Goal: Task Accomplishment & Management: Complete application form

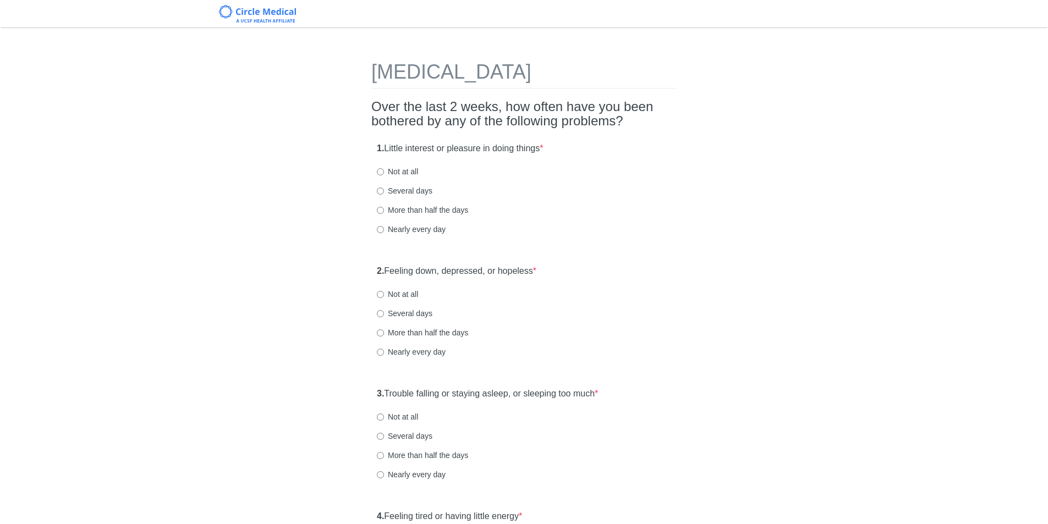
click at [371, 171] on div "1. Little interest or pleasure in doing things * Not at all Several days More t…" at bounding box center [523, 194] width 305 height 114
click at [379, 172] on input "Not at all" at bounding box center [380, 171] width 7 height 7
radio input "true"
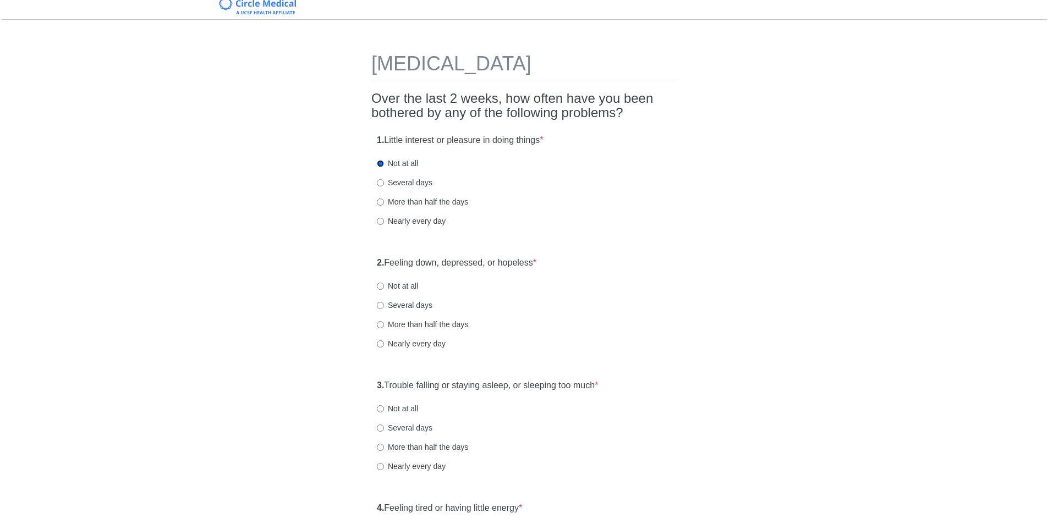
scroll to position [165, 0]
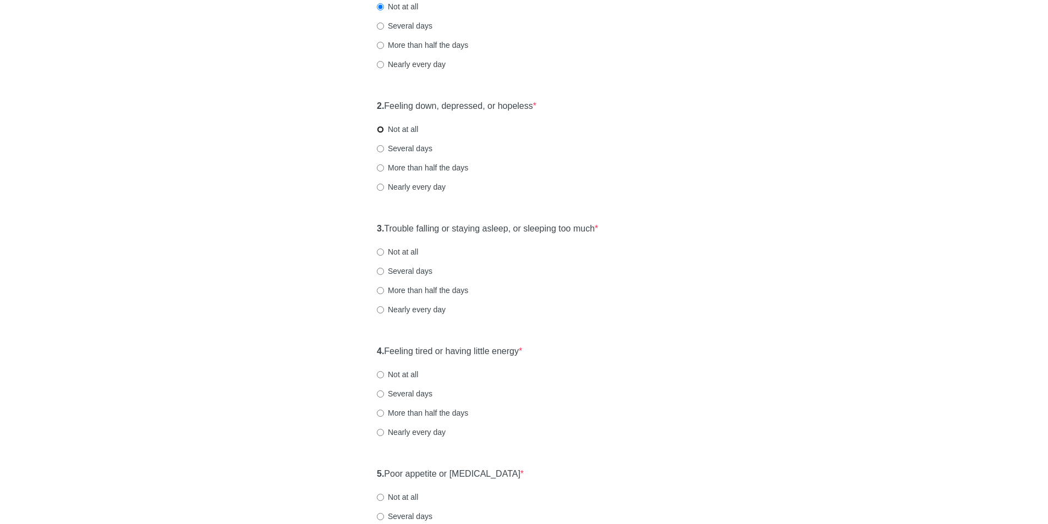
click at [382, 128] on input "Not at all" at bounding box center [380, 129] width 7 height 7
radio input "true"
click at [382, 257] on label "Not at all" at bounding box center [397, 251] width 41 height 11
click at [382, 256] on input "Not at all" at bounding box center [380, 252] width 7 height 7
radio input "true"
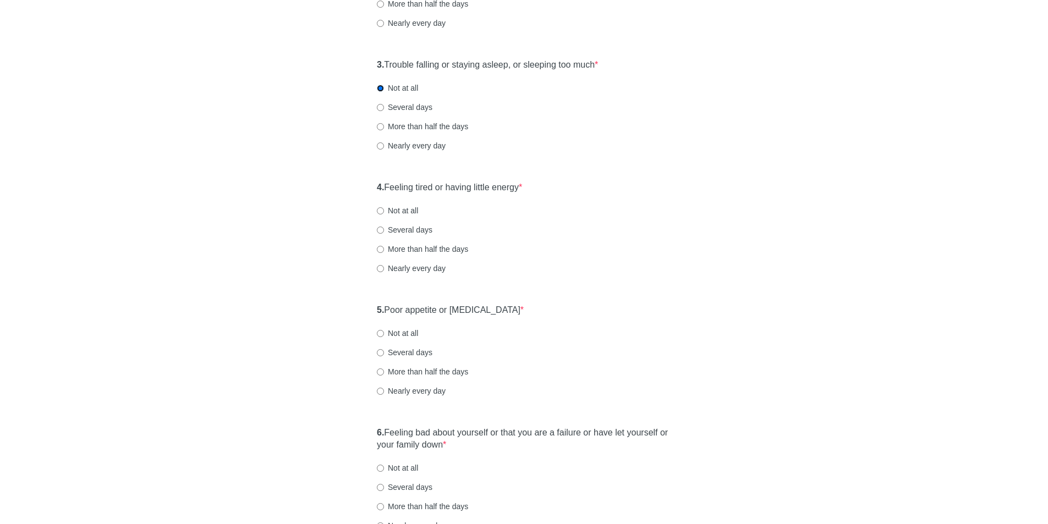
scroll to position [330, 0]
click at [380, 211] on input "Not at all" at bounding box center [380, 209] width 7 height 7
radio input "true"
click at [379, 327] on label "Not at all" at bounding box center [397, 332] width 41 height 11
click at [379, 329] on input "Not at all" at bounding box center [380, 332] width 7 height 7
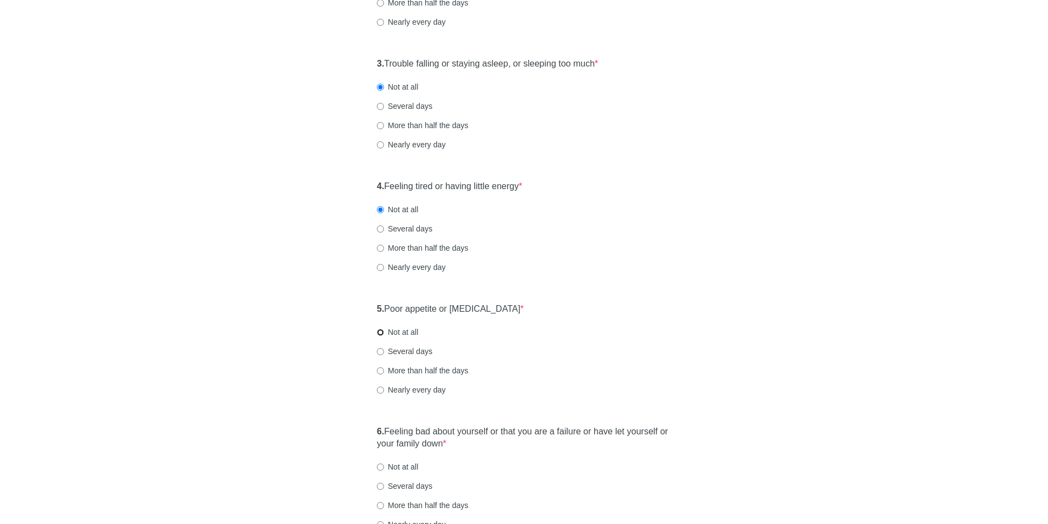
radio input "true"
click at [378, 105] on input "Several days" at bounding box center [380, 106] width 7 height 7
radio input "true"
click at [382, 230] on input "Several days" at bounding box center [380, 229] width 7 height 7
radio input "true"
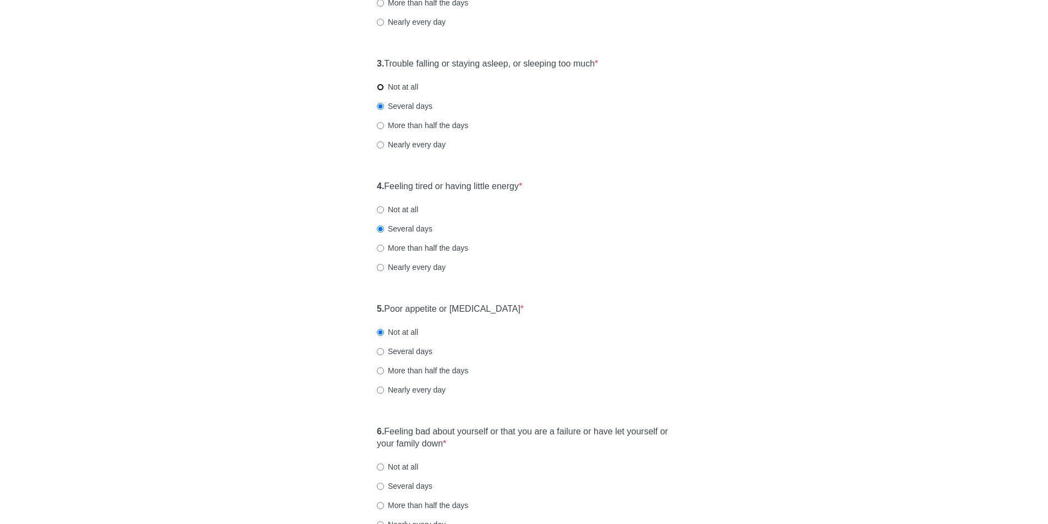
click at [380, 85] on input "Not at all" at bounding box center [380, 87] width 7 height 7
radio input "true"
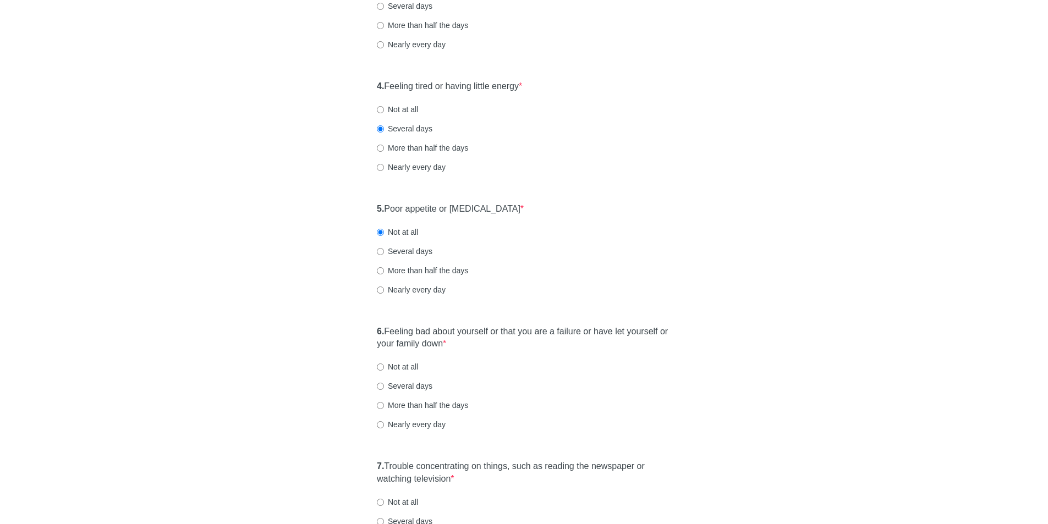
scroll to position [440, 0]
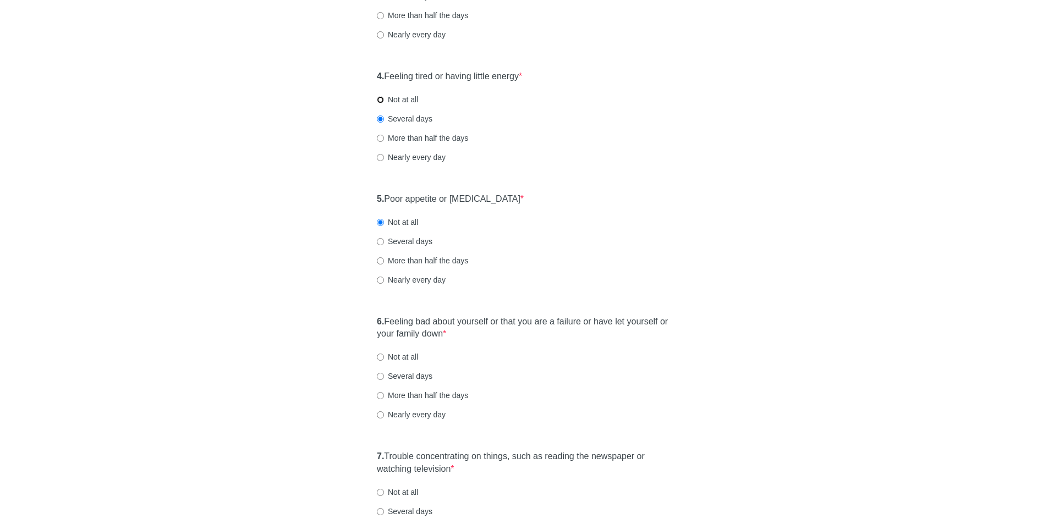
click at [382, 101] on input "Not at all" at bounding box center [380, 99] width 7 height 7
radio input "true"
click at [381, 119] on input "Several days" at bounding box center [380, 119] width 7 height 7
radio input "true"
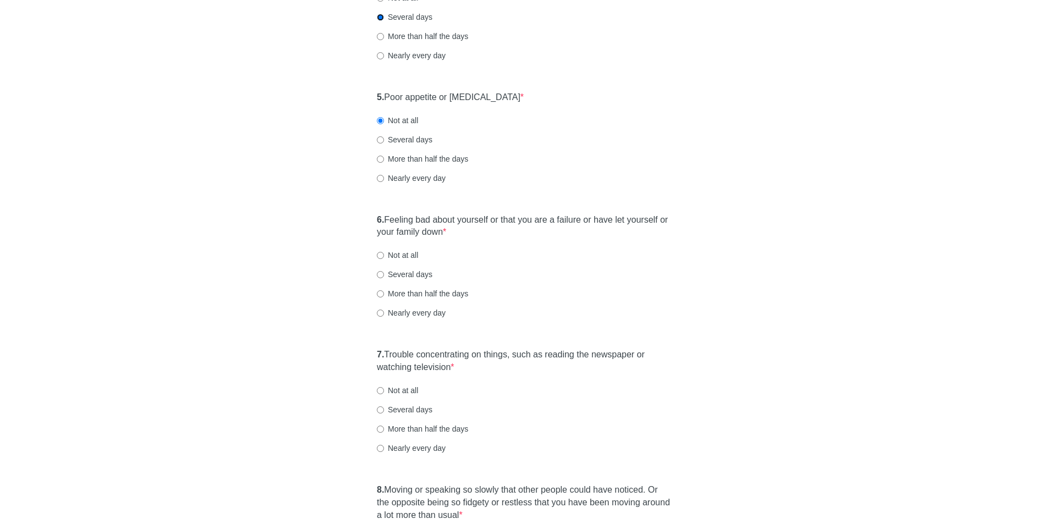
scroll to position [550, 0]
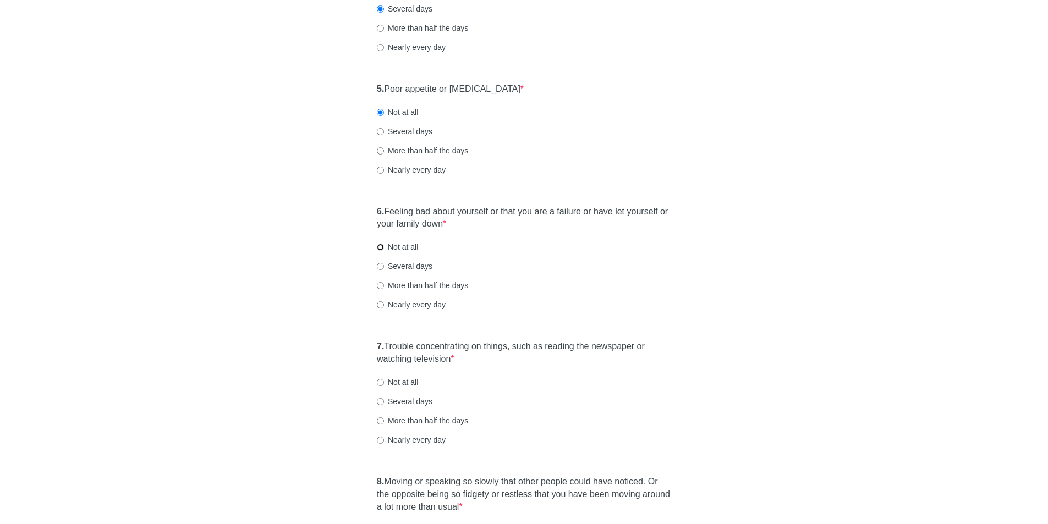
click at [383, 245] on input "Not at all" at bounding box center [380, 247] width 7 height 7
radio input "true"
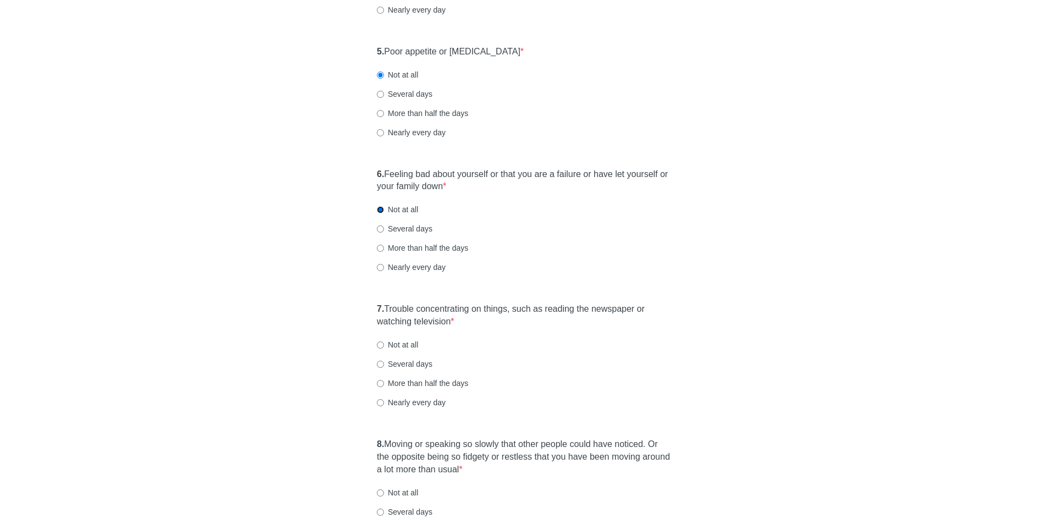
scroll to position [660, 0]
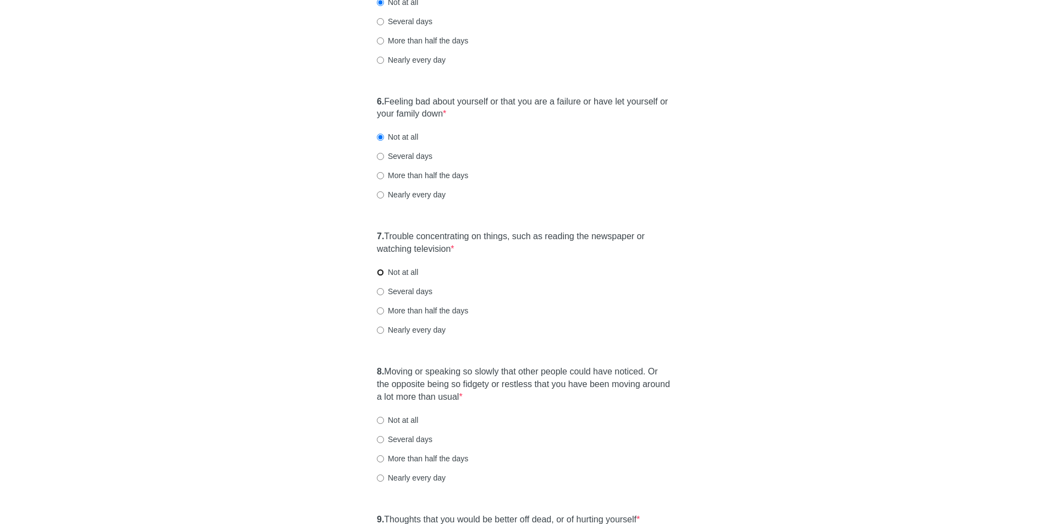
click at [379, 274] on input "Not at all" at bounding box center [380, 272] width 7 height 7
radio input "true"
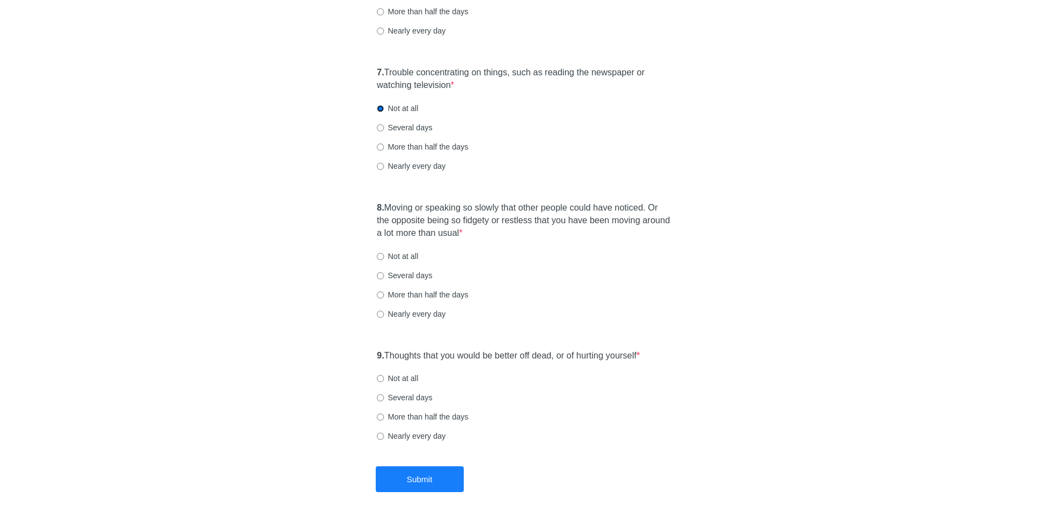
scroll to position [825, 0]
click at [379, 255] on input "Not at all" at bounding box center [380, 255] width 7 height 7
radio input "true"
click at [380, 377] on input "Not at all" at bounding box center [380, 377] width 7 height 7
radio input "true"
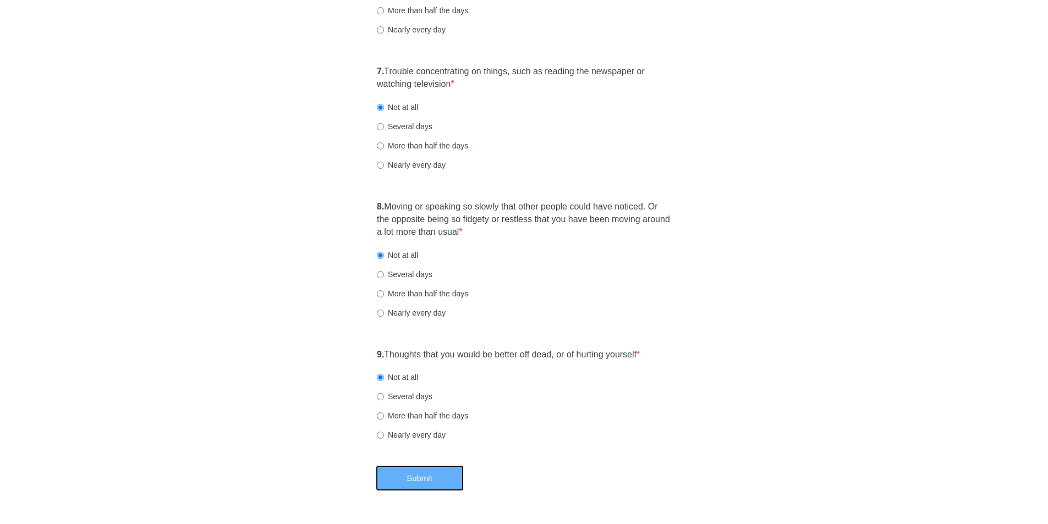
click at [426, 481] on button "Submit" at bounding box center [420, 478] width 88 height 26
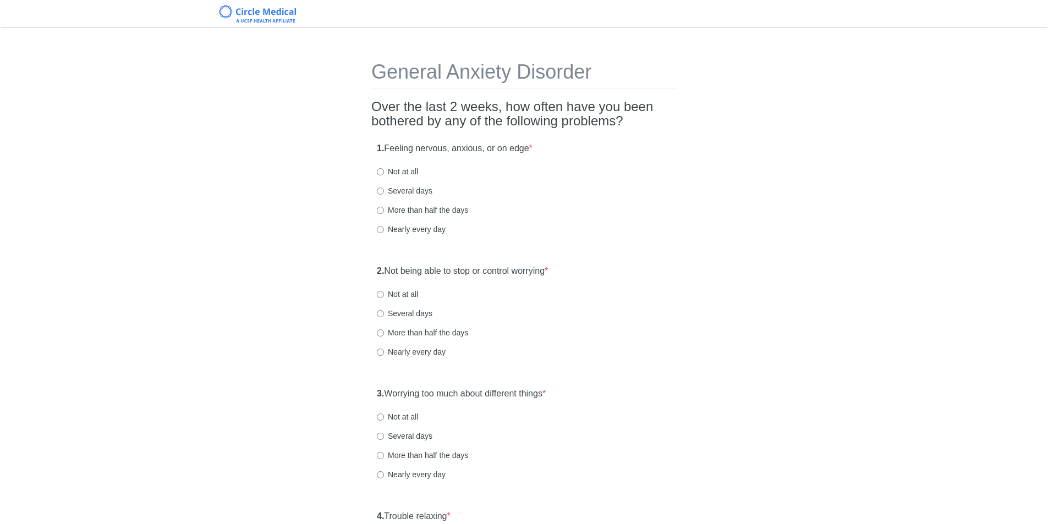
click at [377, 197] on div "1. Feeling nervous, anxious, or on edge * Not at all Several days More than hal…" at bounding box center [523, 194] width 305 height 114
click at [381, 175] on input "Not at all" at bounding box center [380, 171] width 7 height 7
radio input "true"
click at [382, 194] on input "Several days" at bounding box center [380, 191] width 7 height 7
radio input "true"
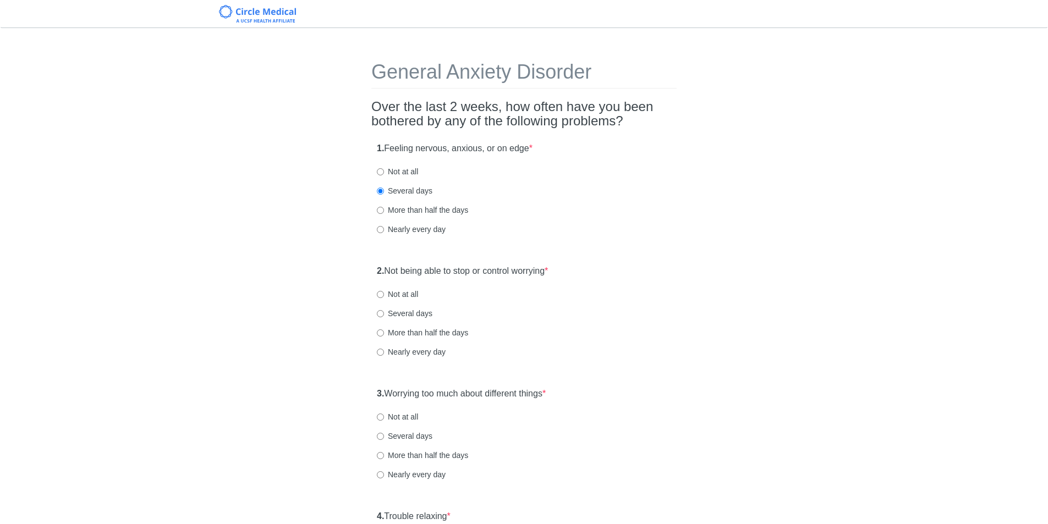
click at [381, 177] on label "Not at all" at bounding box center [397, 171] width 41 height 11
click at [381, 175] on input "Not at all" at bounding box center [380, 171] width 7 height 7
radio input "true"
click at [381, 294] on input "Not at all" at bounding box center [380, 294] width 7 height 7
radio input "true"
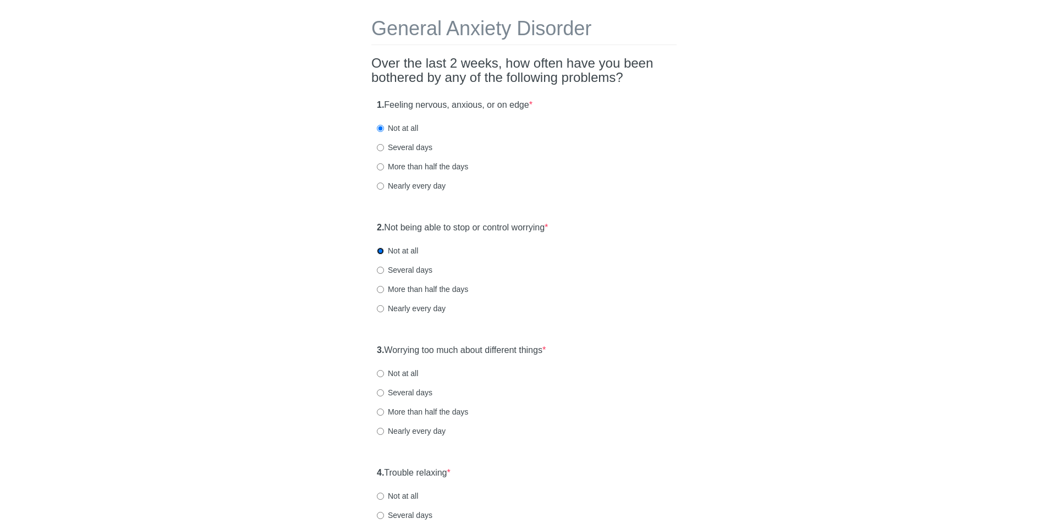
scroll to position [110, 0]
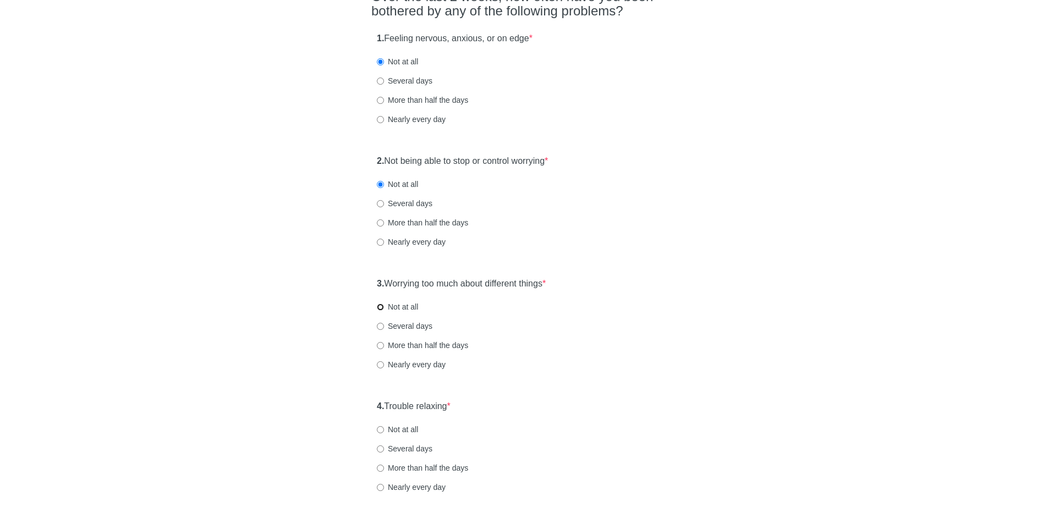
click at [380, 305] on input "Not at all" at bounding box center [380, 307] width 7 height 7
radio input "true"
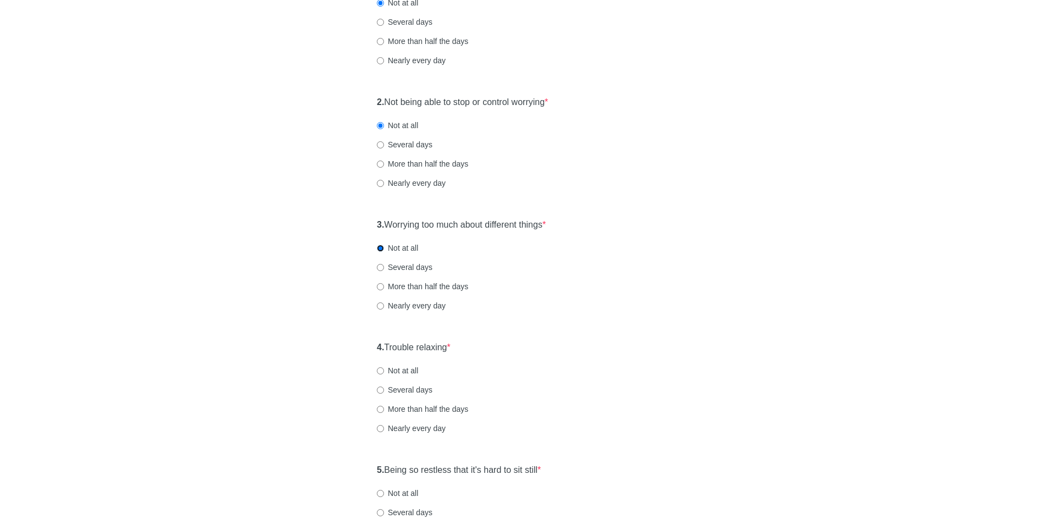
scroll to position [220, 0]
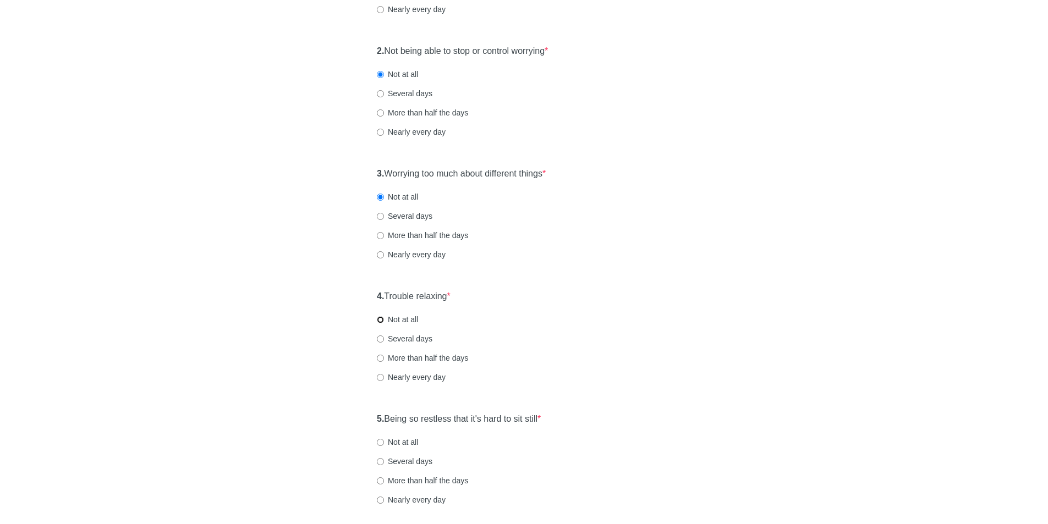
click at [377, 321] on input "Not at all" at bounding box center [380, 319] width 7 height 7
radio input "true"
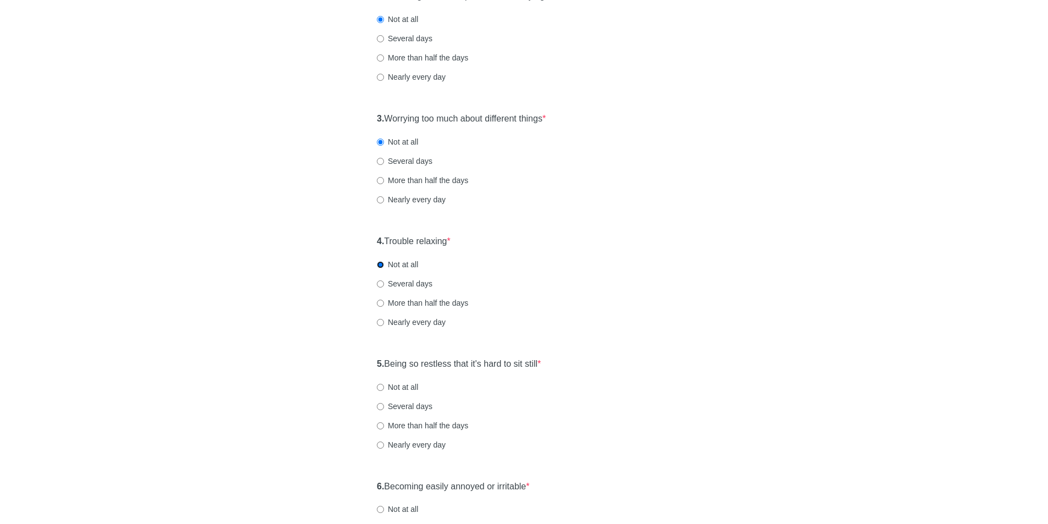
scroll to position [385, 0]
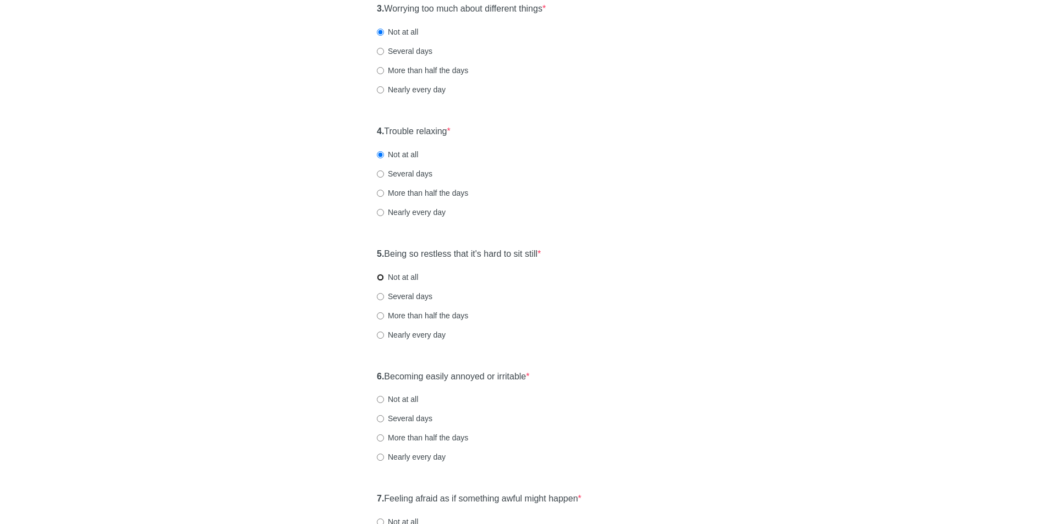
click at [382, 279] on input "Not at all" at bounding box center [380, 277] width 7 height 7
radio input "true"
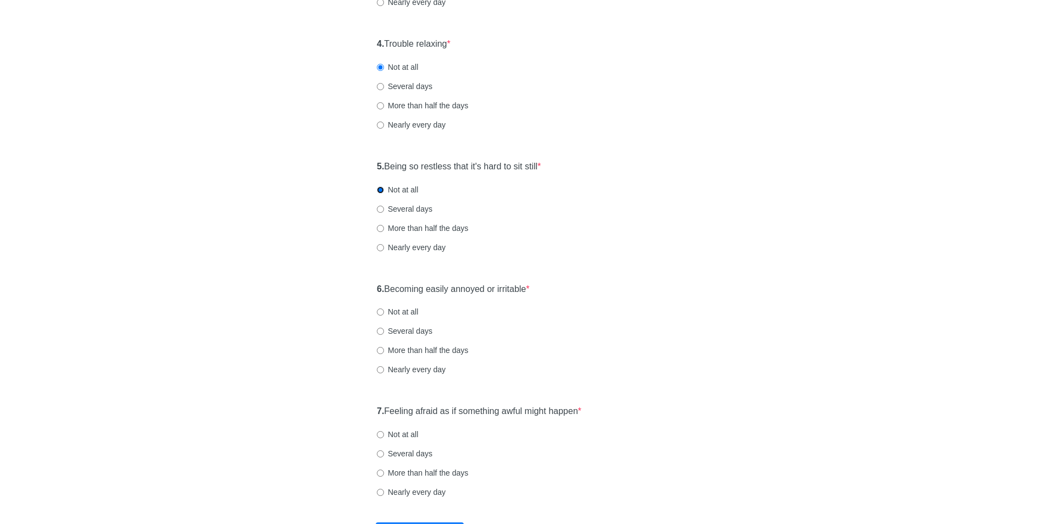
scroll to position [495, 0]
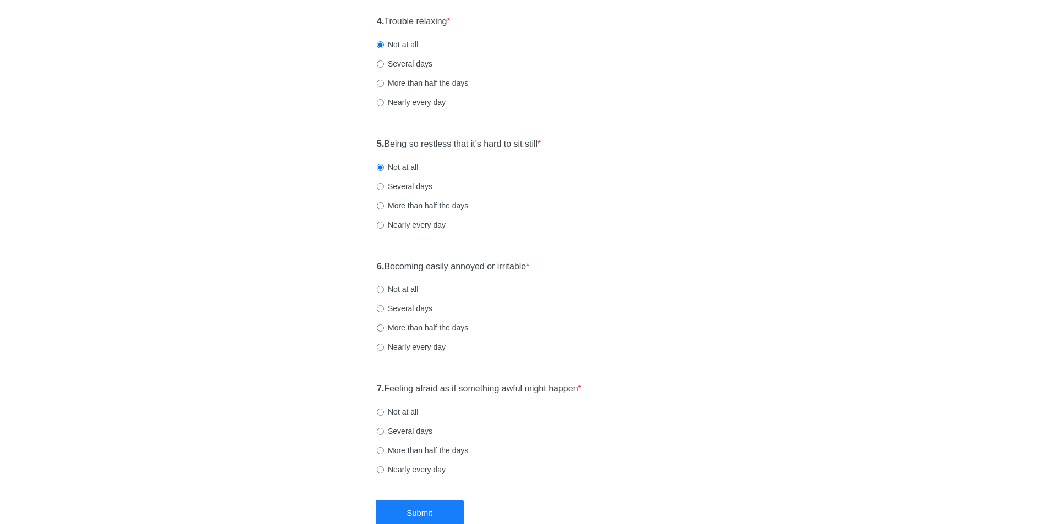
click at [384, 286] on label "Not at all" at bounding box center [397, 289] width 41 height 11
click at [384, 286] on input "Not at all" at bounding box center [380, 289] width 7 height 7
radio input "true"
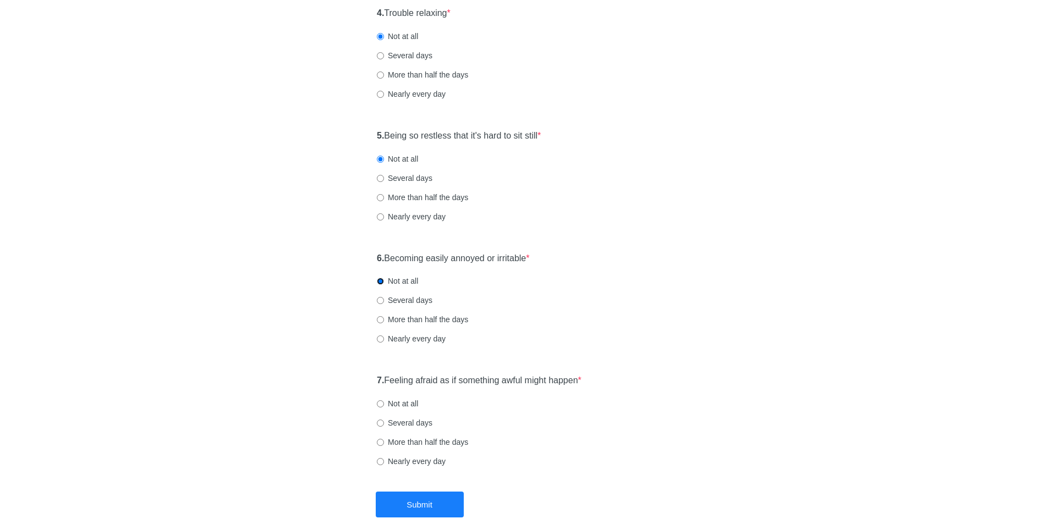
scroll to position [550, 0]
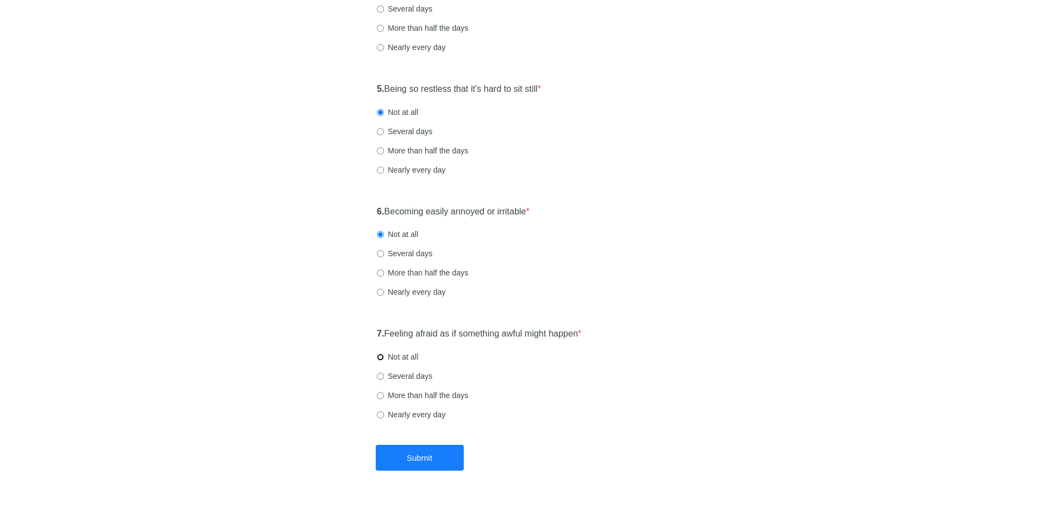
click at [381, 356] on input "Not at all" at bounding box center [380, 357] width 7 height 7
radio input "true"
click at [427, 462] on button "Submit" at bounding box center [420, 458] width 88 height 26
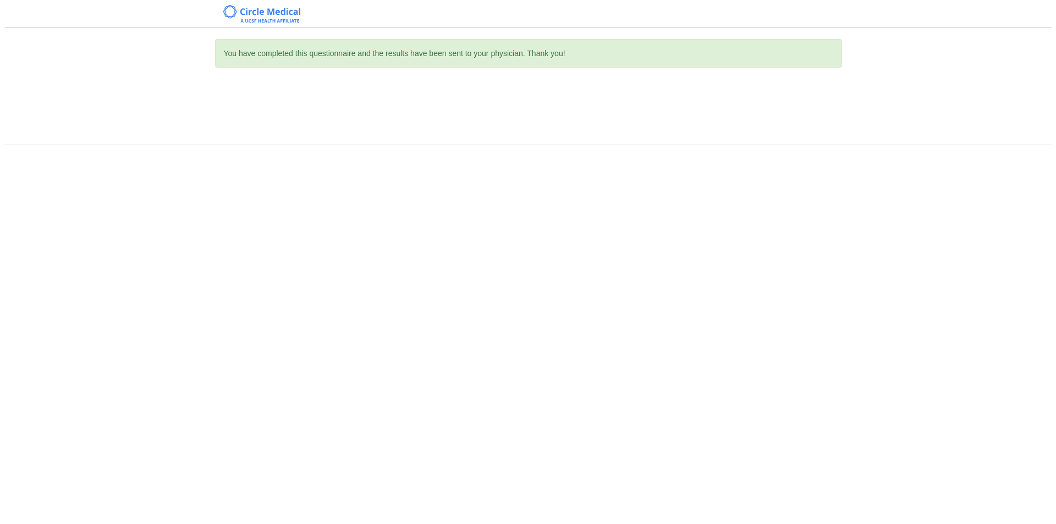
scroll to position [0, 0]
